Goal: Task Accomplishment & Management: Manage account settings

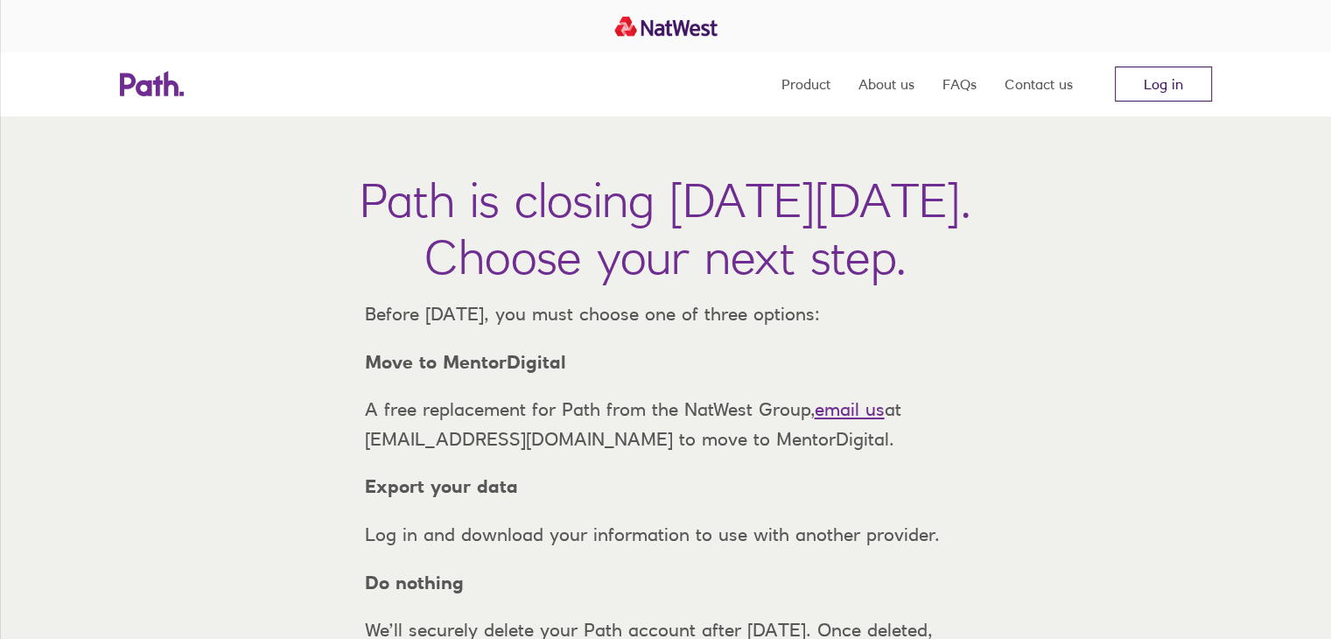
click at [1182, 88] on link "Log in" at bounding box center [1163, 84] width 97 height 35
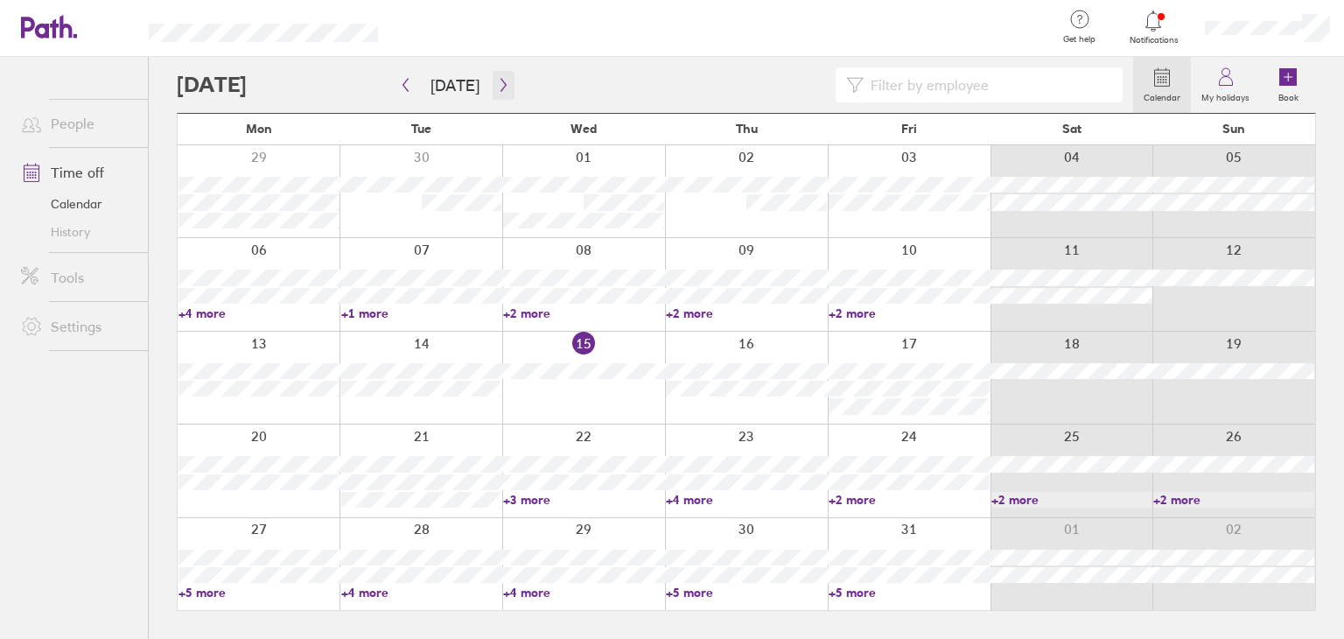
click at [500, 87] on icon "button" at bounding box center [503, 85] width 13 height 14
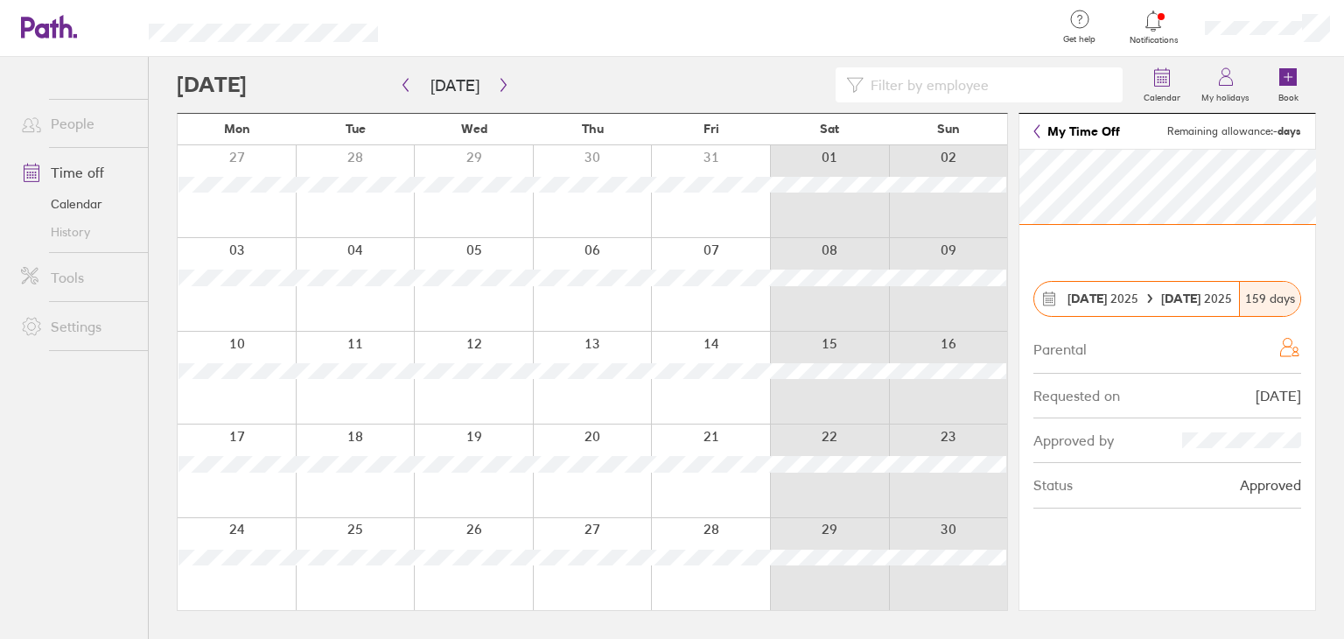
click at [1058, 135] on link "My Time Off" at bounding box center [1077, 131] width 87 height 14
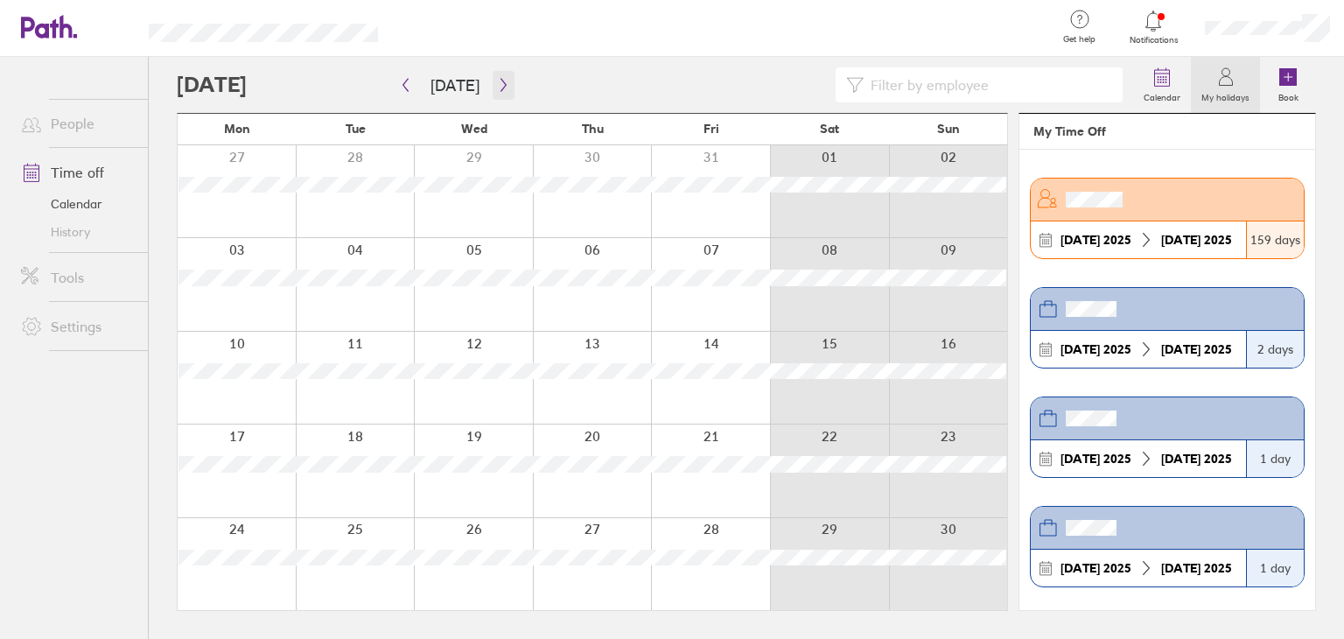
click at [497, 87] on icon "button" at bounding box center [503, 85] width 13 height 14
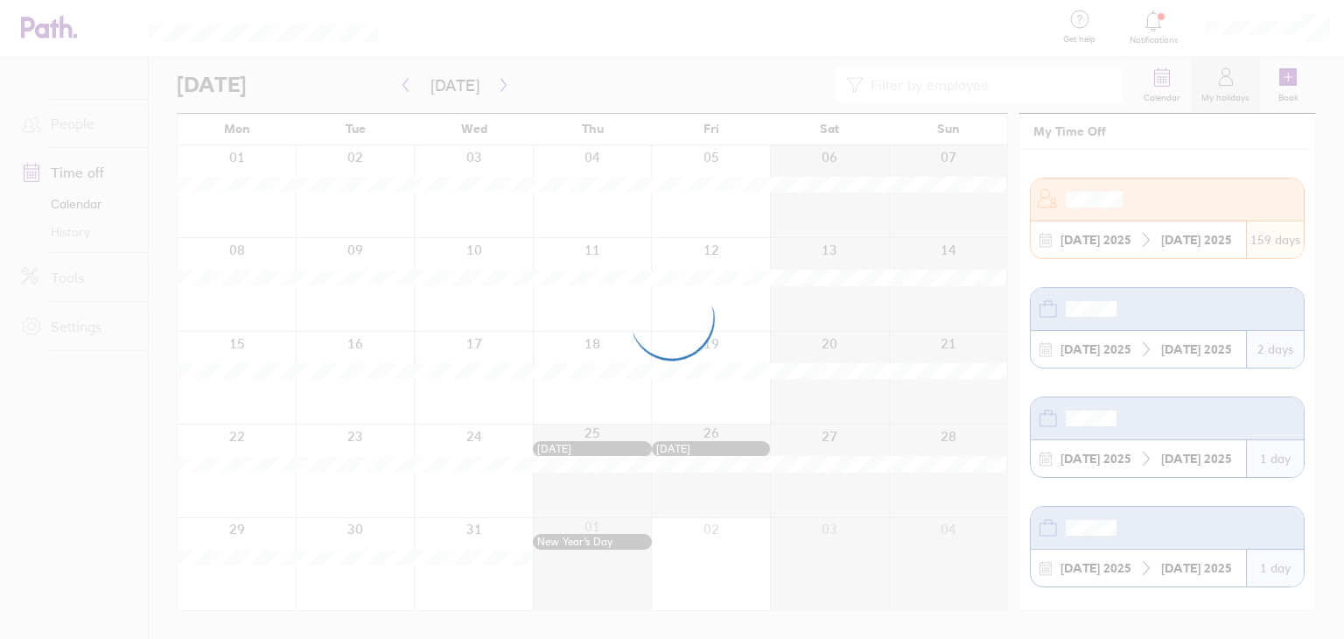
click at [1159, 87] on div at bounding box center [672, 319] width 1344 height 639
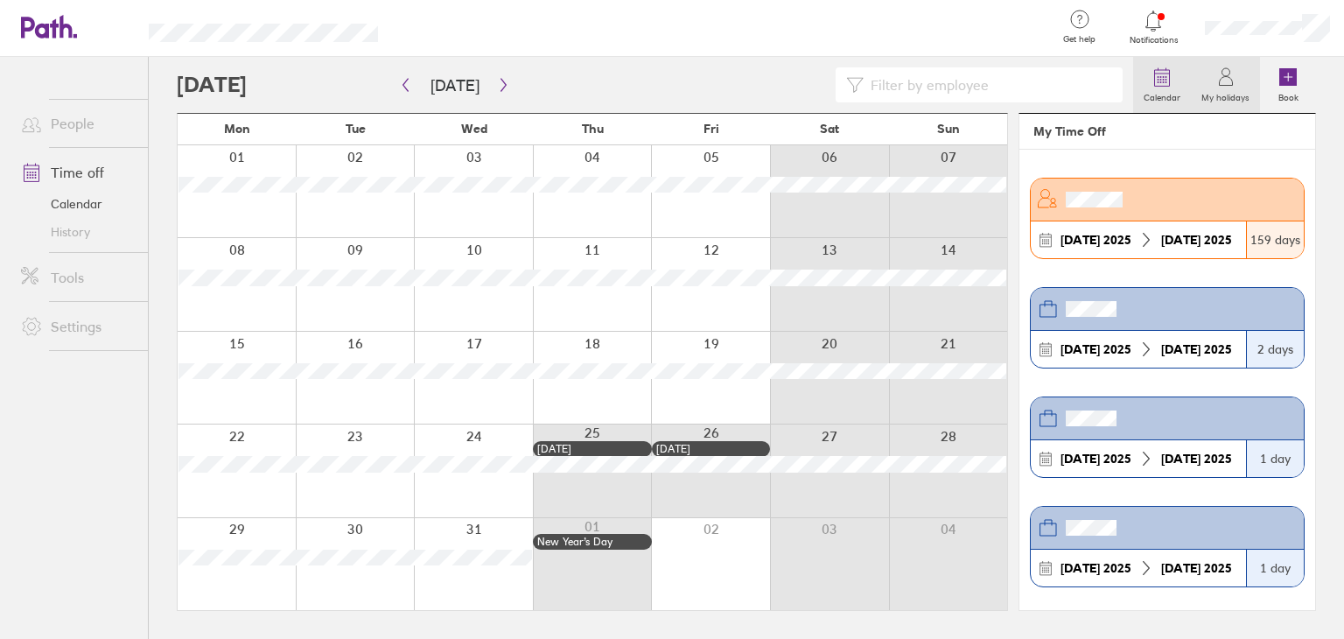
click at [1159, 87] on icon at bounding box center [1162, 77] width 21 height 21
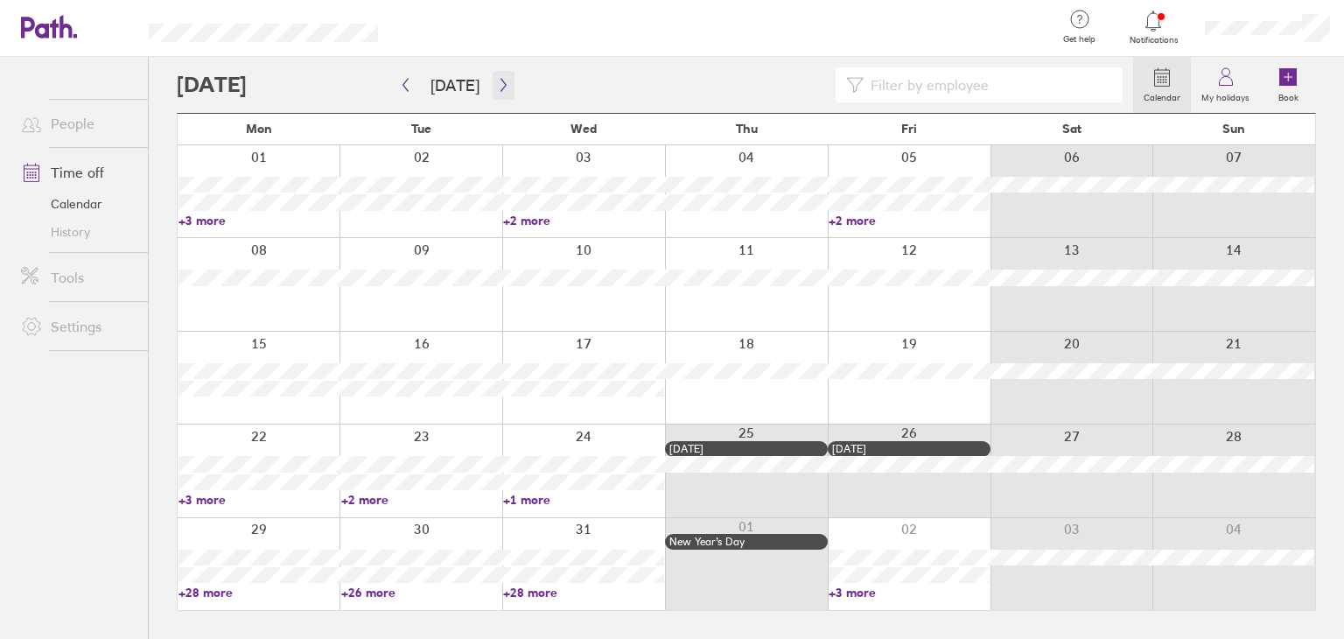
click at [497, 82] on icon "button" at bounding box center [503, 85] width 13 height 14
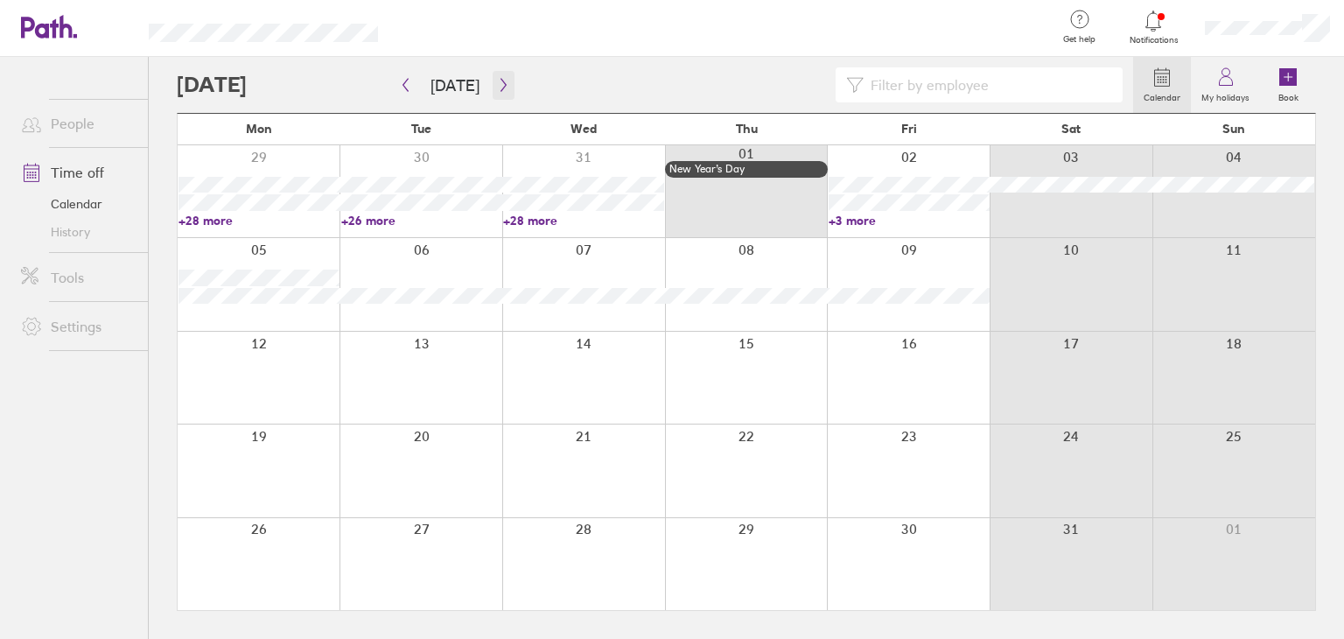
click at [497, 82] on icon "button" at bounding box center [503, 85] width 13 height 14
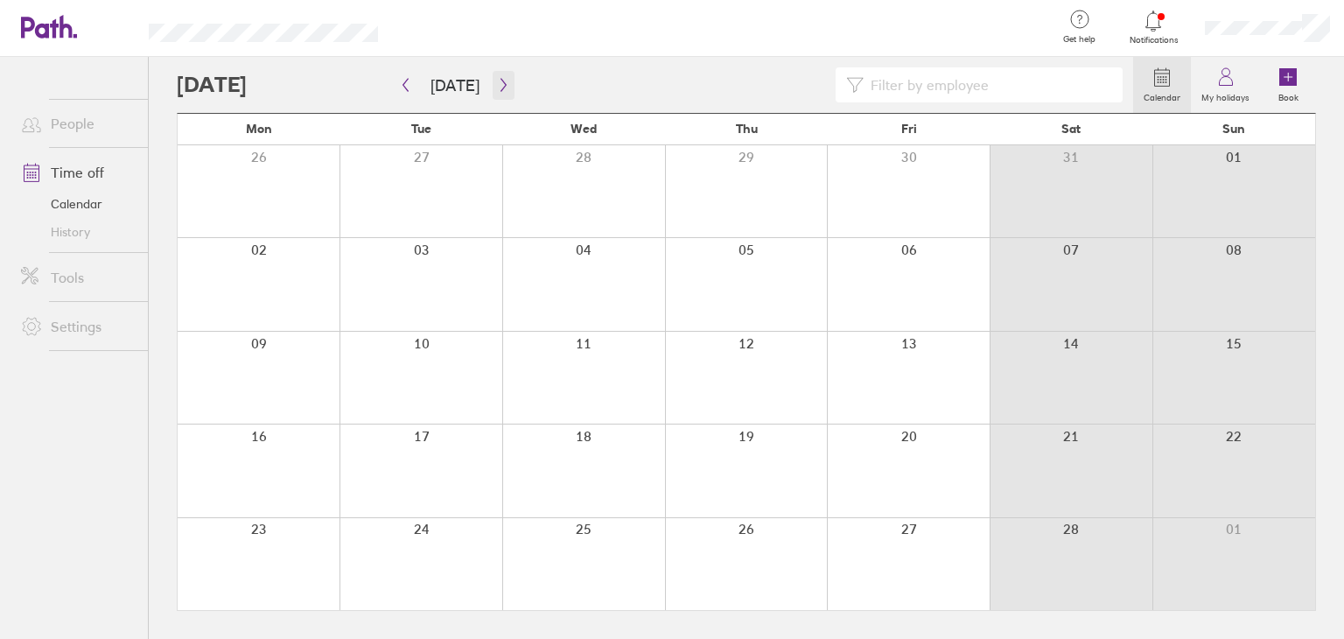
click at [497, 82] on icon "button" at bounding box center [503, 85] width 13 height 14
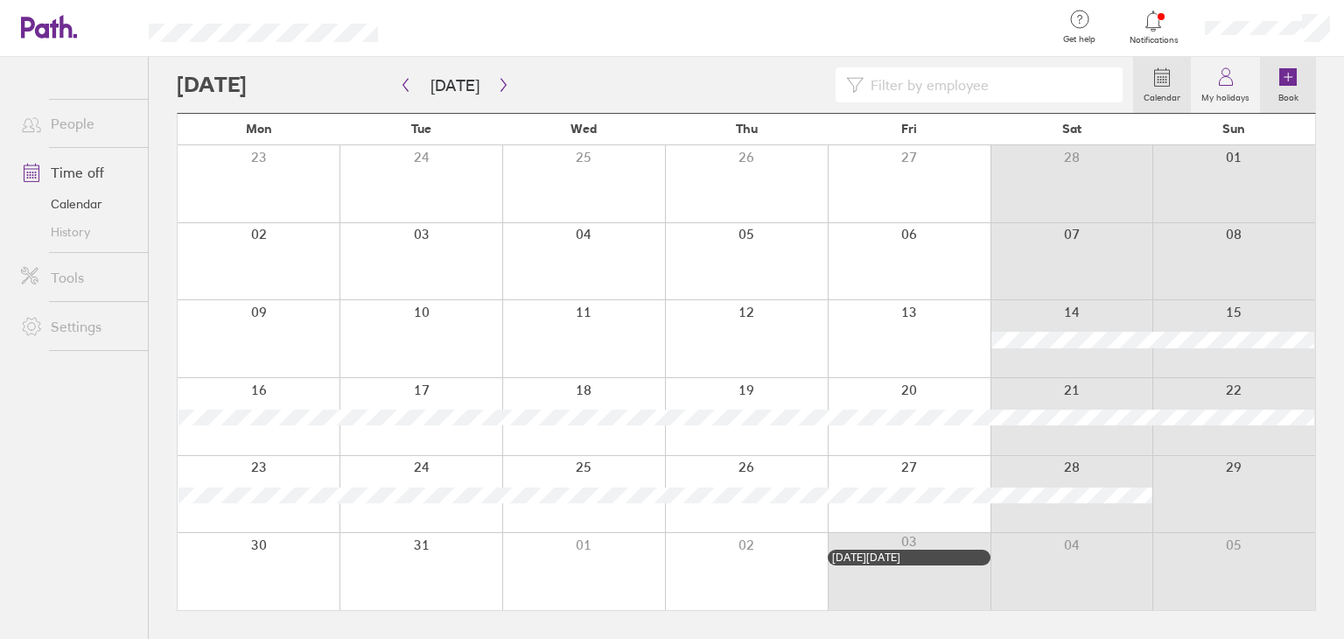
click at [1286, 88] on label "Book" at bounding box center [1288, 96] width 41 height 16
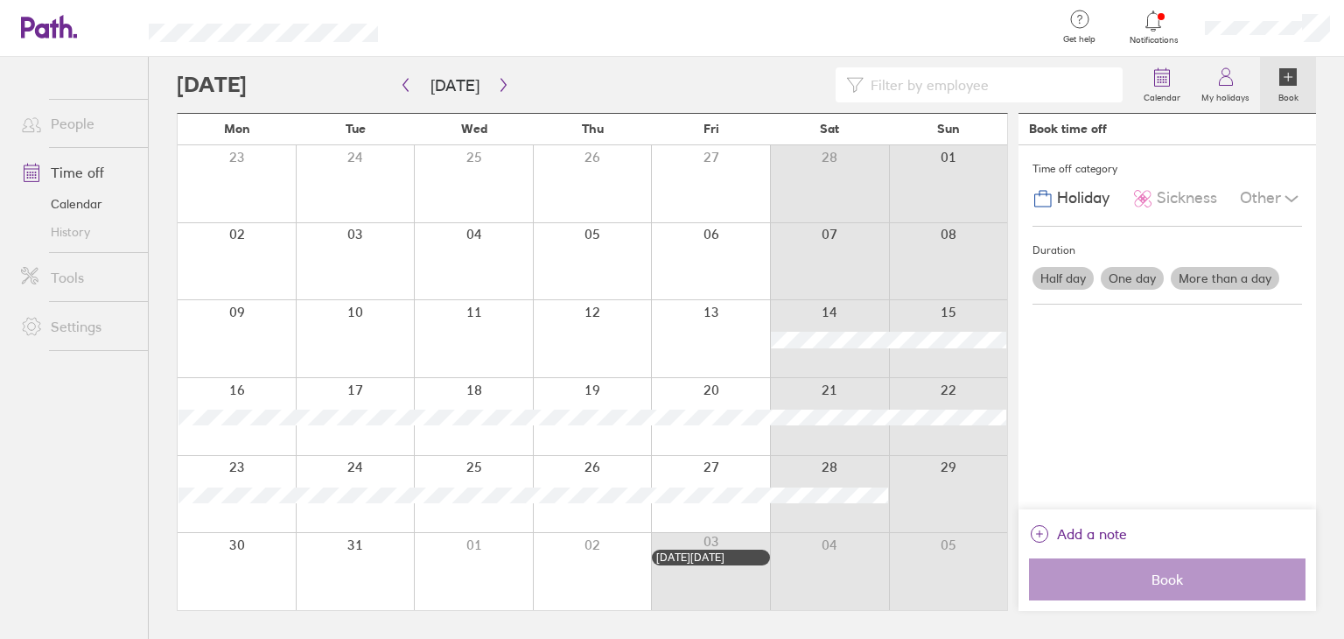
click at [235, 466] on div at bounding box center [237, 494] width 118 height 77
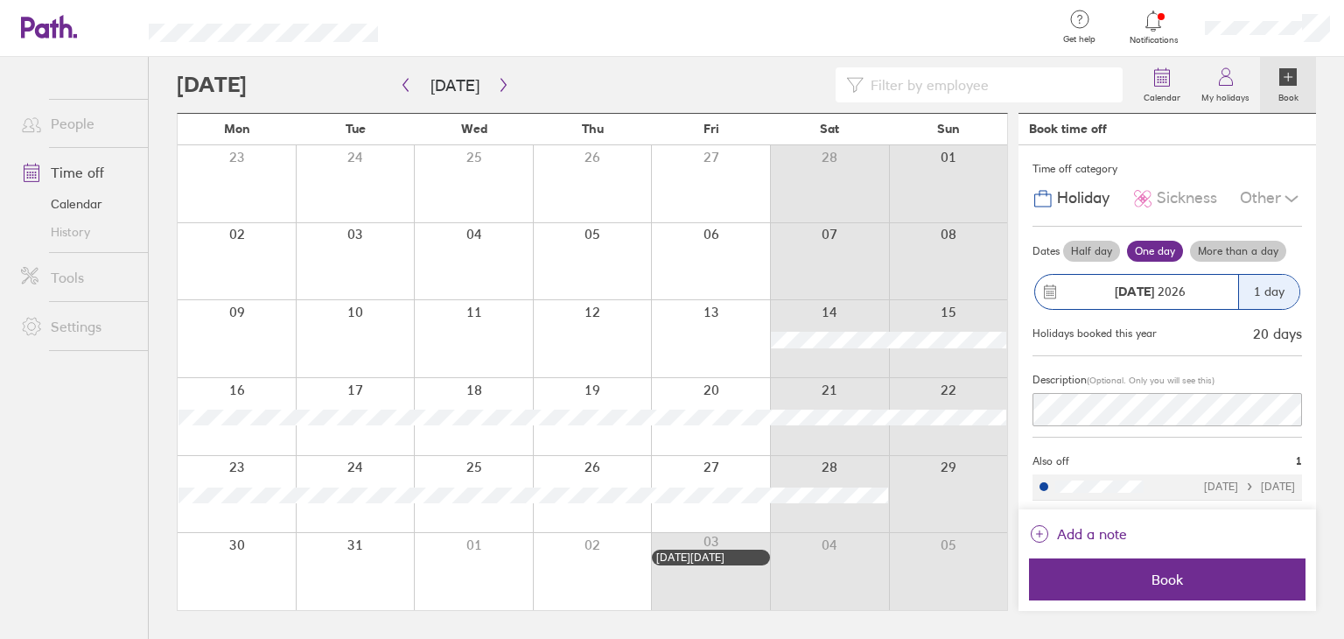
click at [732, 465] on div at bounding box center [710, 494] width 119 height 77
click at [1236, 252] on label "More than a day" at bounding box center [1238, 251] width 96 height 21
click at [1272, 249] on label "More than a day" at bounding box center [1238, 251] width 96 height 21
click at [0, 0] on input "More than a day" at bounding box center [0, 0] width 0 height 0
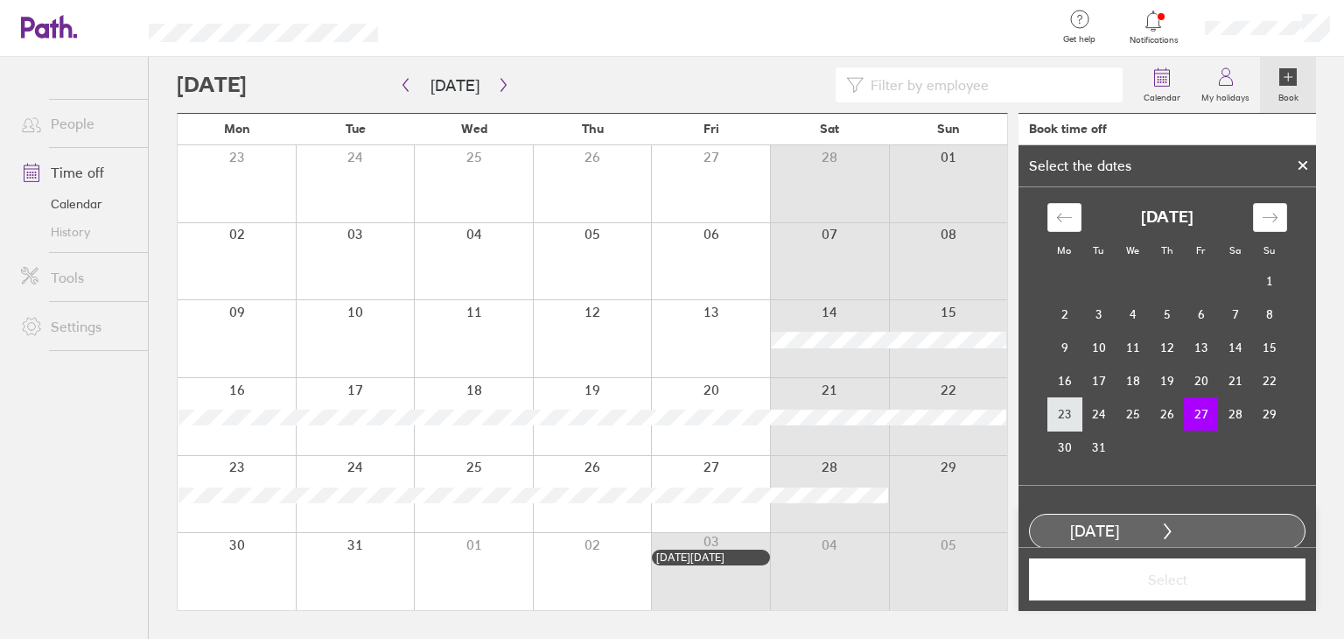
click at [1056, 420] on td "23" at bounding box center [1065, 413] width 34 height 33
click at [1189, 419] on td "27" at bounding box center [1201, 413] width 34 height 33
click at [1174, 578] on span "Select" at bounding box center [1167, 579] width 252 height 16
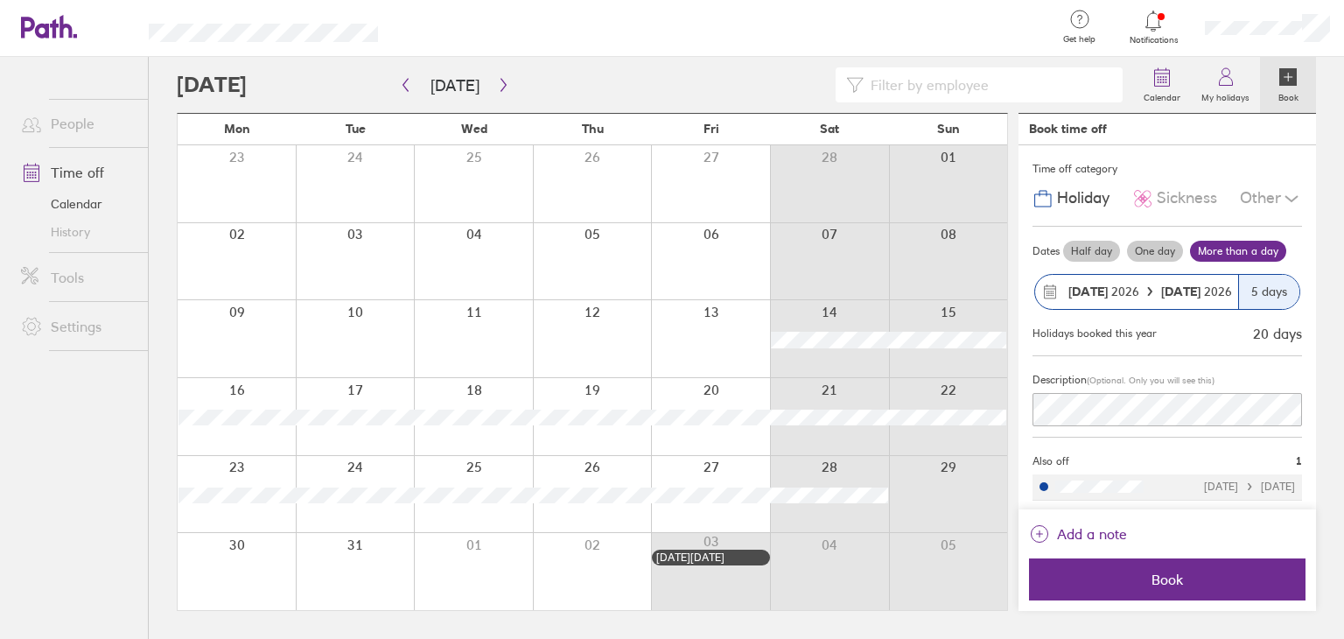
click at [1174, 578] on span "Book" at bounding box center [1167, 579] width 252 height 16
